Goal: Register for event/course

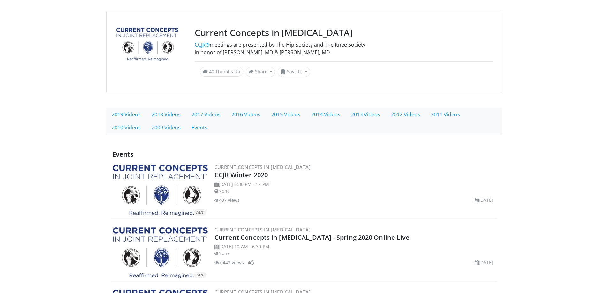
scroll to position [64, 0]
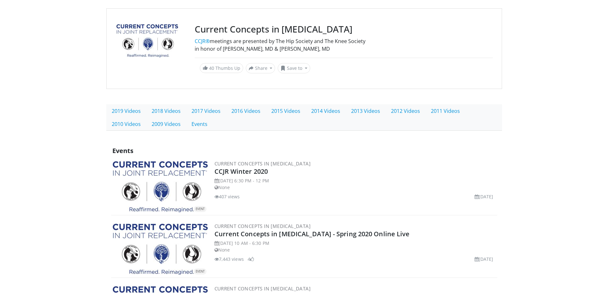
click at [144, 164] on img at bounding box center [160, 187] width 96 height 52
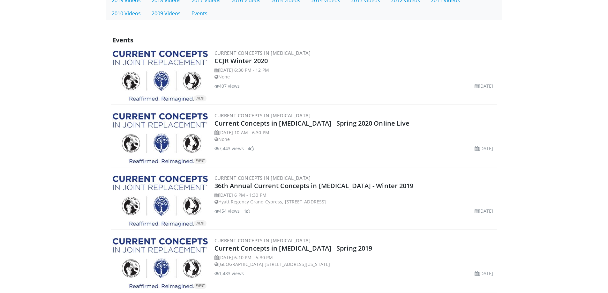
scroll to position [175, 0]
click at [324, 182] on link "36th Annual Current Concepts in [MEDICAL_DATA] - Winter 2019" at bounding box center [314, 185] width 199 height 9
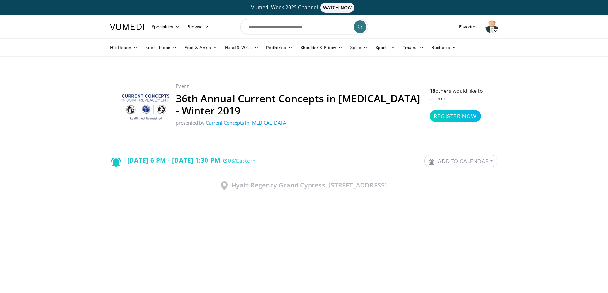
click at [256, 162] on div "Wednesday, December 11, 2019 6 PM - Saturday, December 14, 2019 1:30 PM US/East…" at bounding box center [183, 161] width 145 height 13
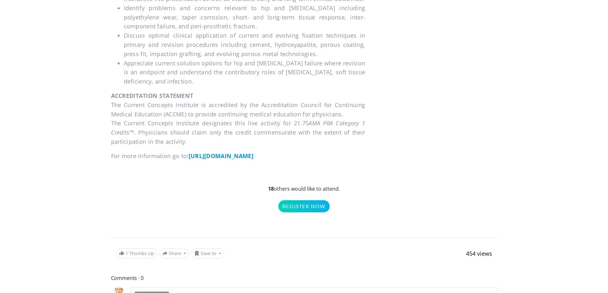
scroll to position [543, 0]
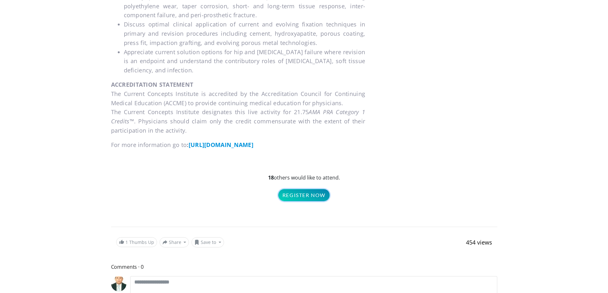
click at [303, 202] on link "Register Now" at bounding box center [303, 195] width 51 height 12
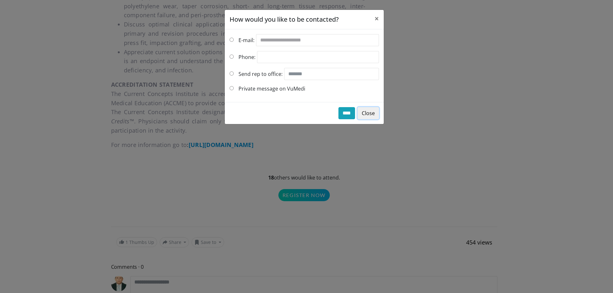
click at [366, 115] on button "Close" at bounding box center [368, 113] width 21 height 12
